Goal: Find specific page/section: Find specific page/section

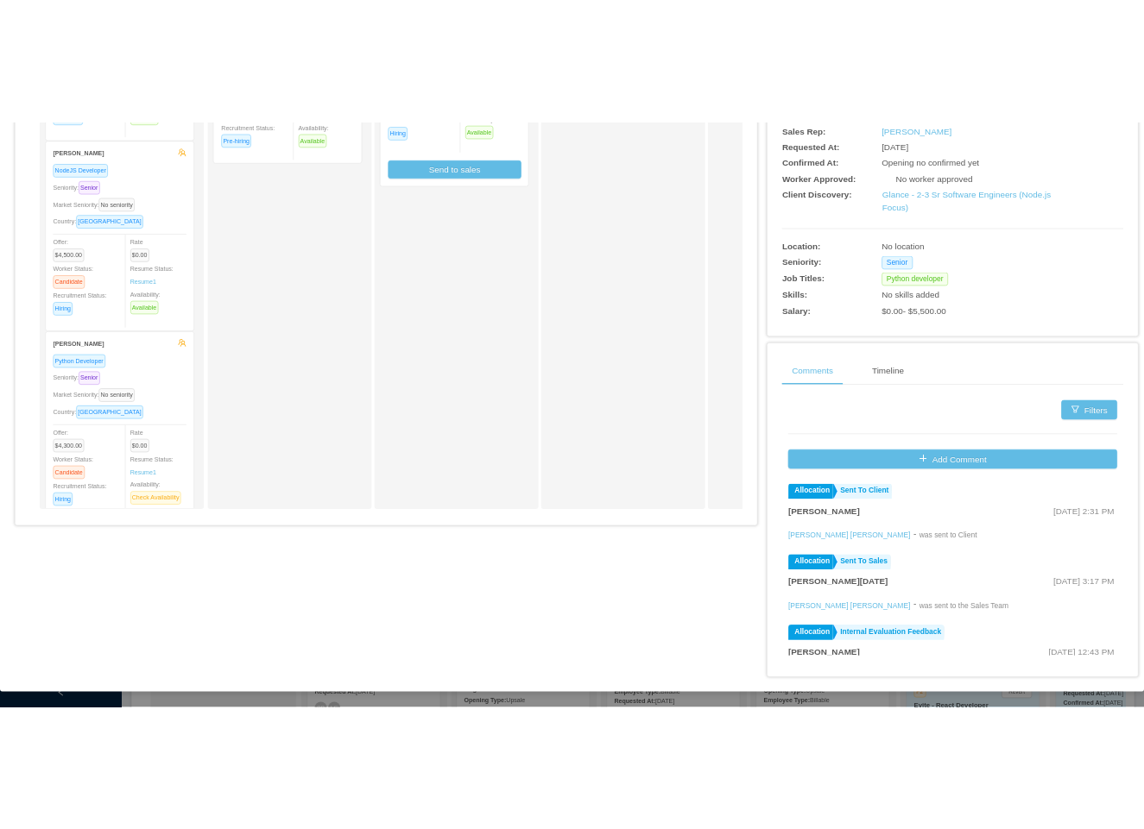
scroll to position [104, 0]
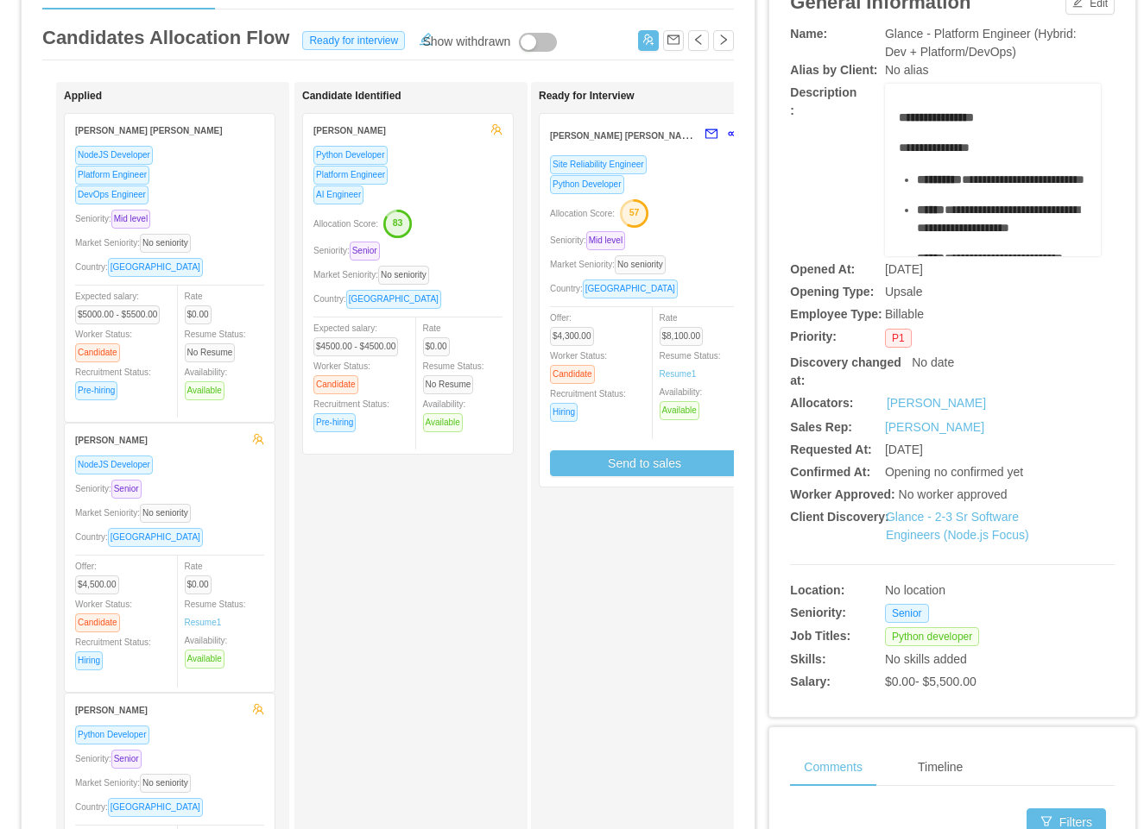
scroll to position [516, 0]
